Goal: Task Accomplishment & Management: Use online tool/utility

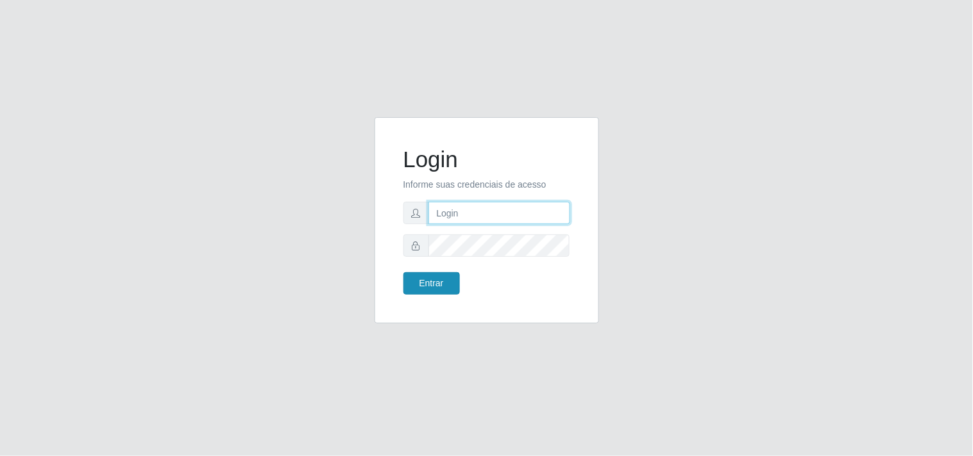
type input "[EMAIL_ADDRESS][DOMAIN_NAME]"
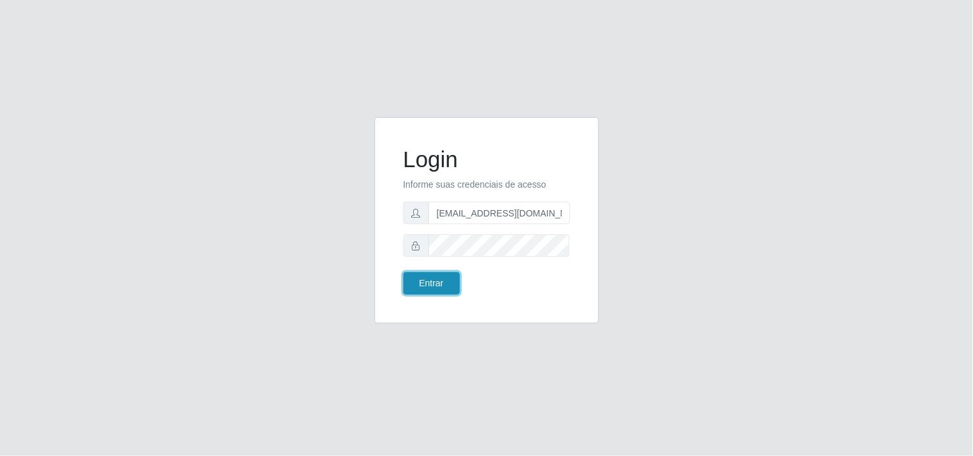
click at [444, 291] on button "Entrar" at bounding box center [431, 283] width 56 height 22
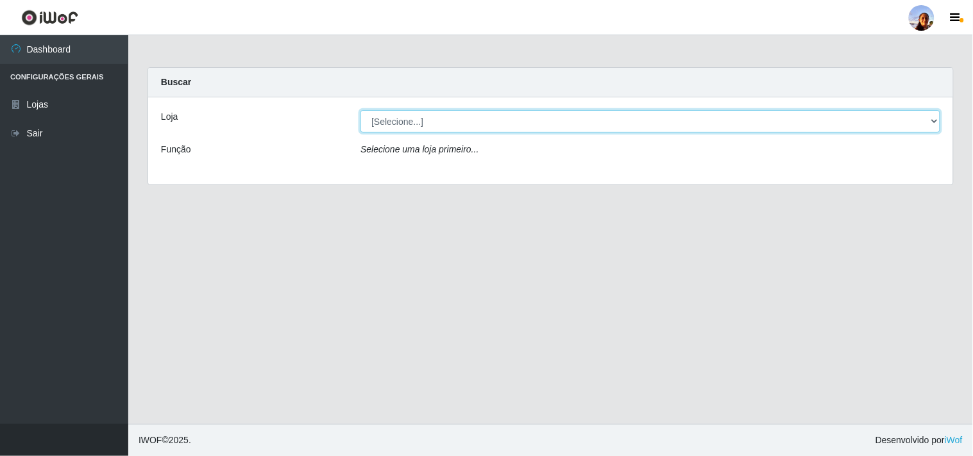
click at [811, 125] on select "[Selecione...] Supermercado [GEOGRAPHIC_DATA]" at bounding box center [650, 121] width 580 height 22
select select "166"
click at [360, 110] on select "[Selecione...] Supermercado [GEOGRAPHIC_DATA]" at bounding box center [650, 121] width 580 height 22
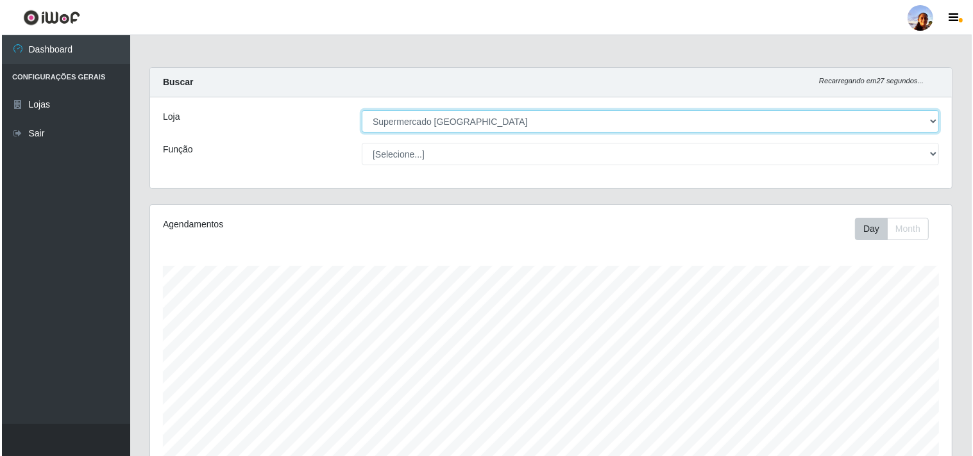
scroll to position [223, 0]
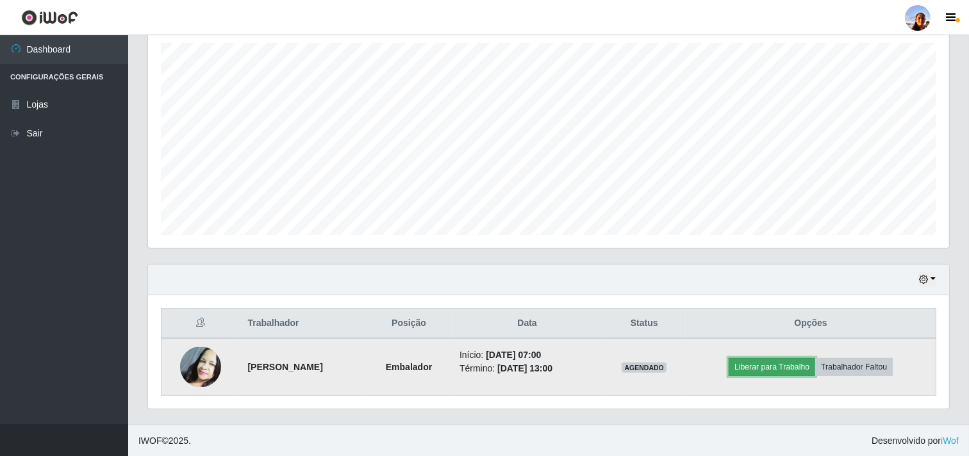
click at [782, 370] on button "Liberar para Trabalho" at bounding box center [772, 367] width 87 height 18
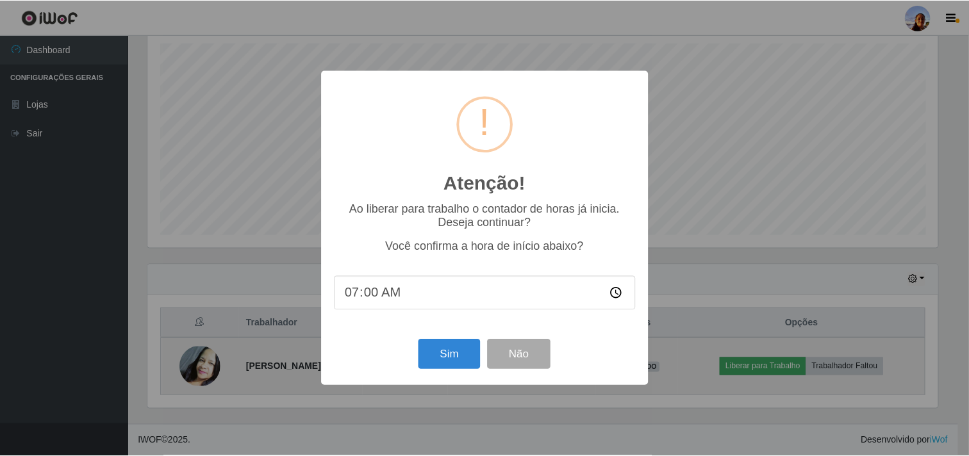
scroll to position [265, 793]
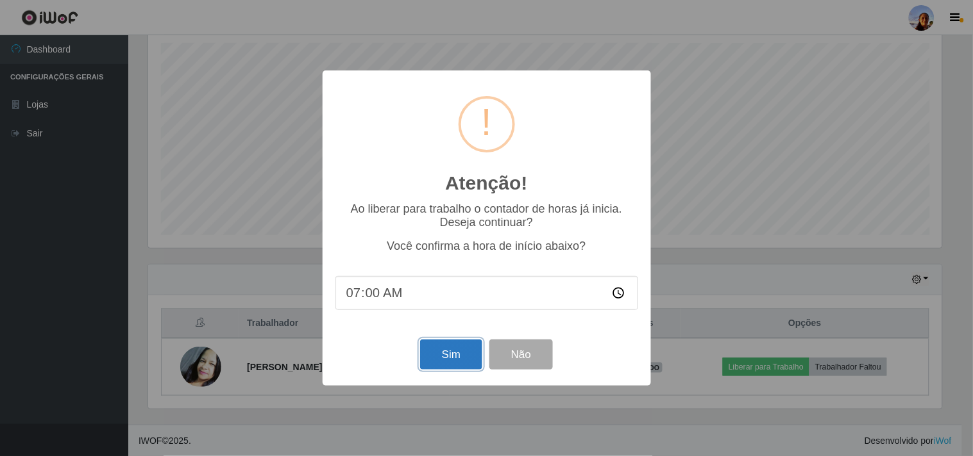
click at [455, 363] on button "Sim" at bounding box center [451, 355] width 62 height 30
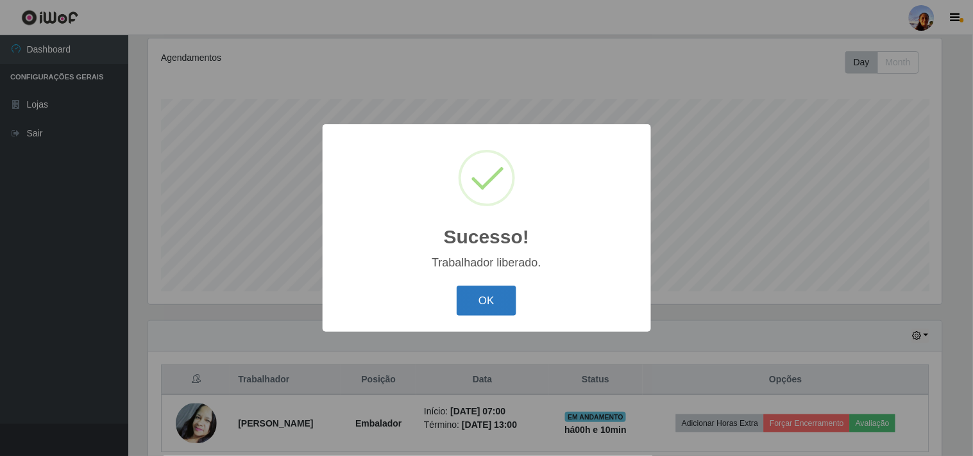
click at [494, 287] on button "OK" at bounding box center [486, 301] width 60 height 30
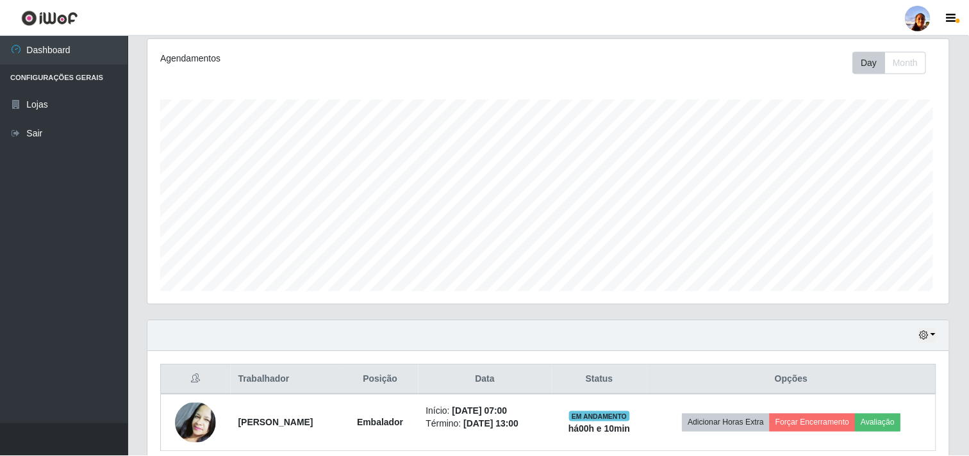
scroll to position [265, 801]
